Goal: Information Seeking & Learning: Stay updated

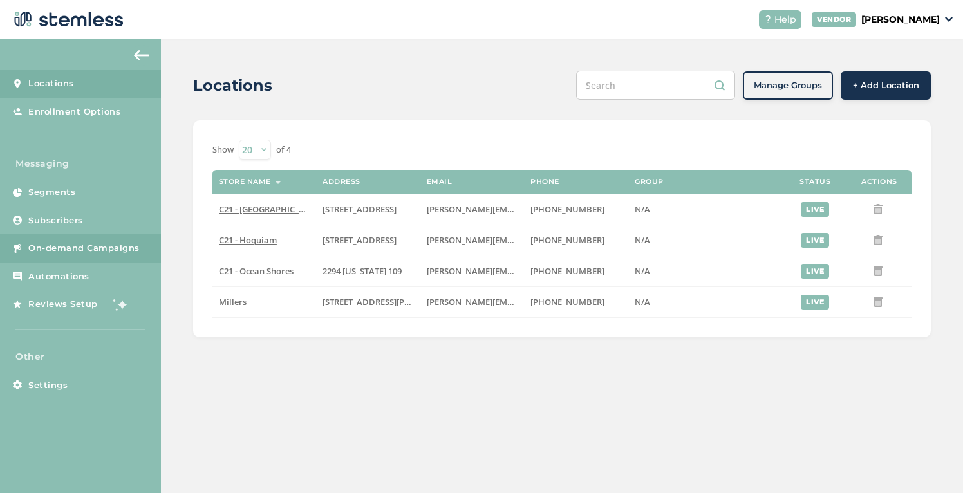
click at [89, 252] on span "On-demand Campaigns" at bounding box center [83, 248] width 111 height 13
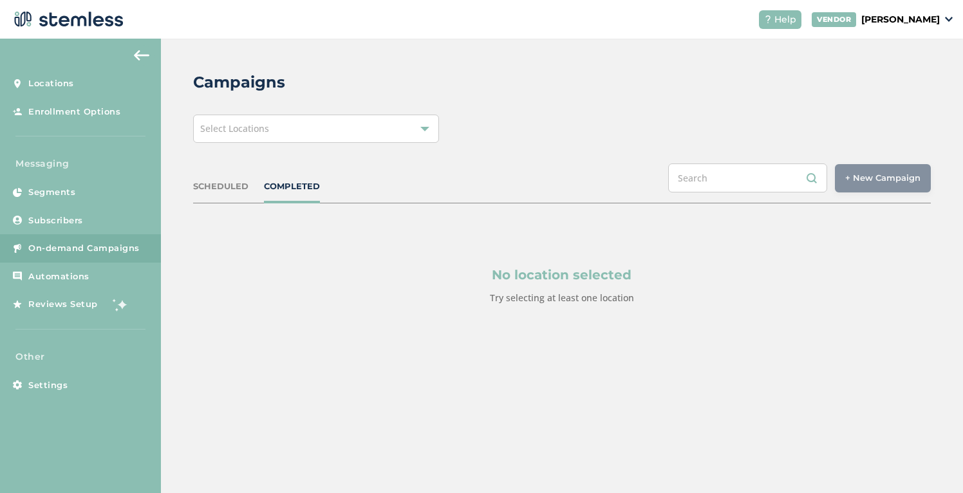
click at [359, 137] on div "Select Locations" at bounding box center [316, 129] width 246 height 28
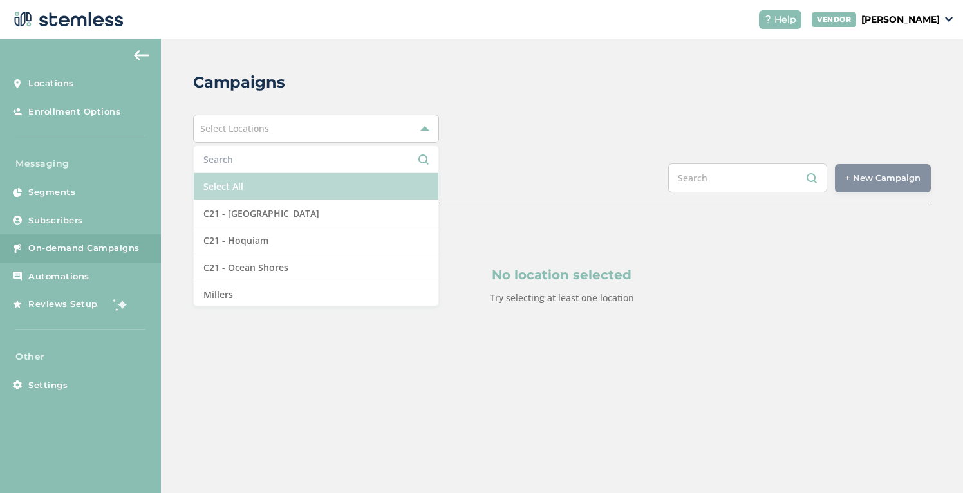
click at [308, 180] on li "Select All" at bounding box center [316, 186] width 245 height 27
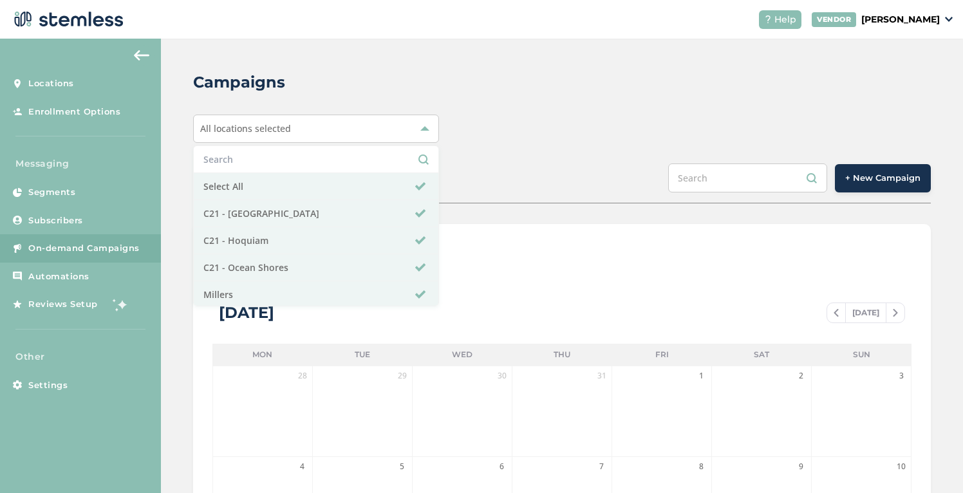
scroll to position [378, 0]
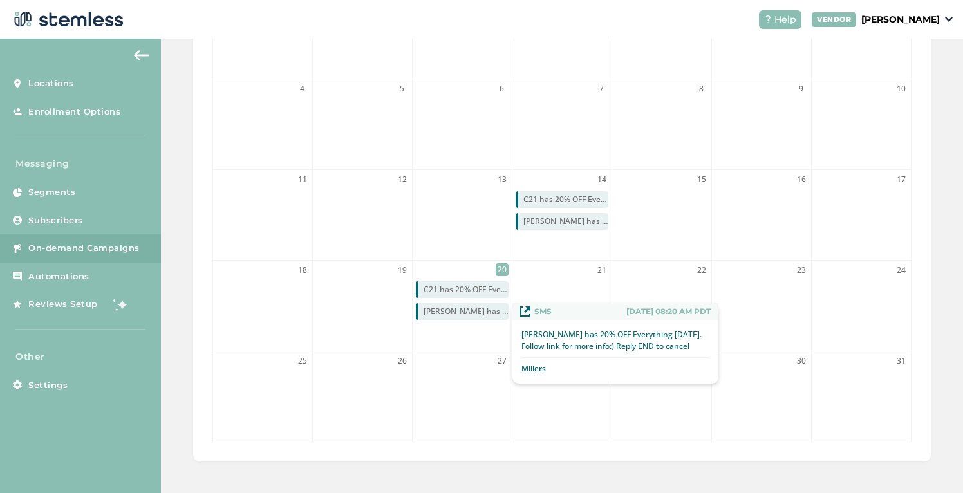
click at [469, 307] on span "Millers has 20% OFF Everything today. Follow link for more info:) Reply END to …" at bounding box center [466, 312] width 85 height 12
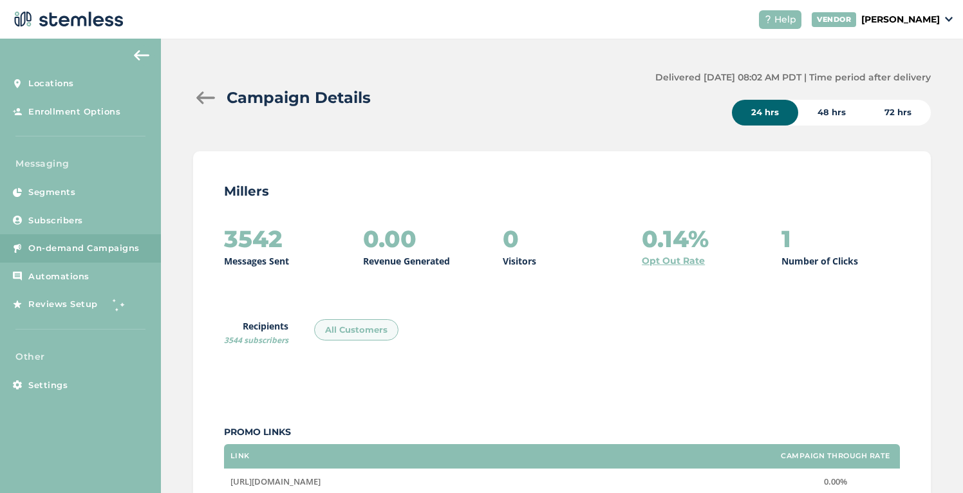
click at [207, 95] on div at bounding box center [206, 97] width 26 height 13
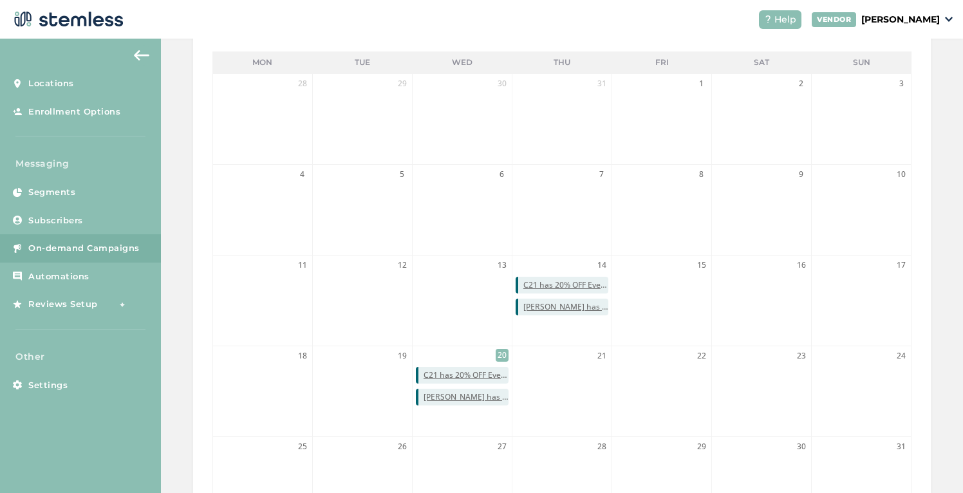
scroll to position [378, 0]
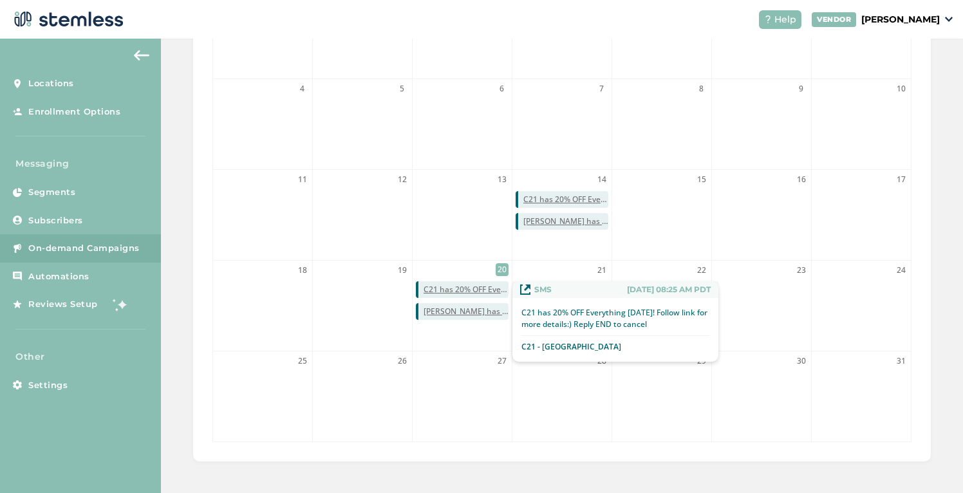
click at [457, 292] on span "C21 has 20% OFF Everything Today! Follow link for more details:) Reply END to c…" at bounding box center [466, 290] width 85 height 12
